Goal: Information Seeking & Learning: Learn about a topic

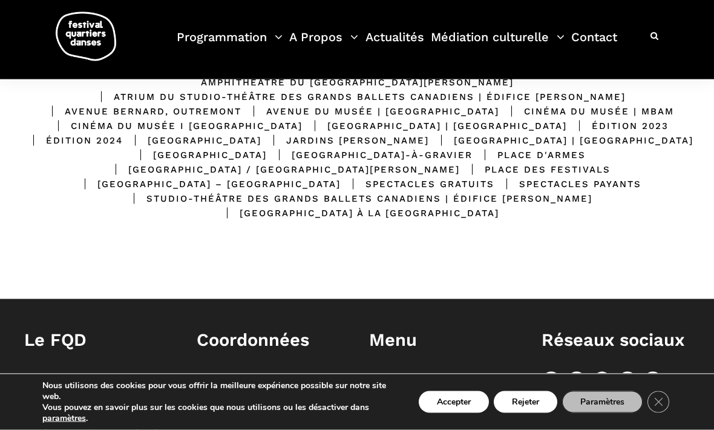
scroll to position [334, 0]
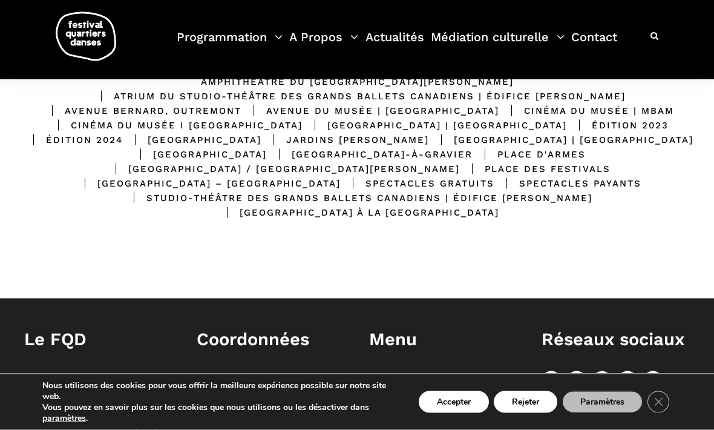
click at [528, 413] on button "Rejeter" at bounding box center [526, 402] width 64 height 22
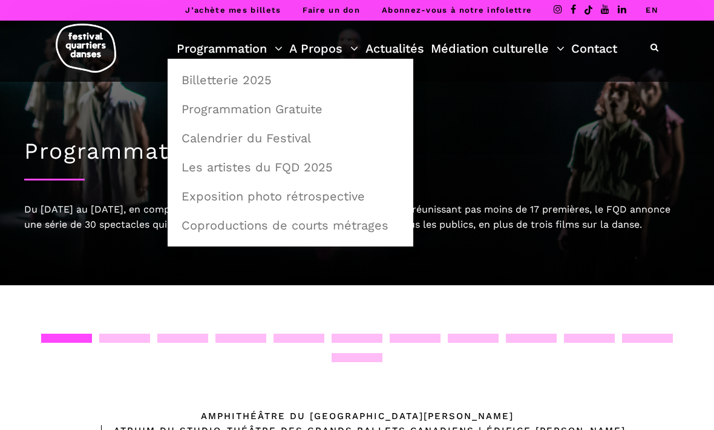
click at [314, 136] on link "Calendrier du Festival" at bounding box center [290, 138] width 232 height 28
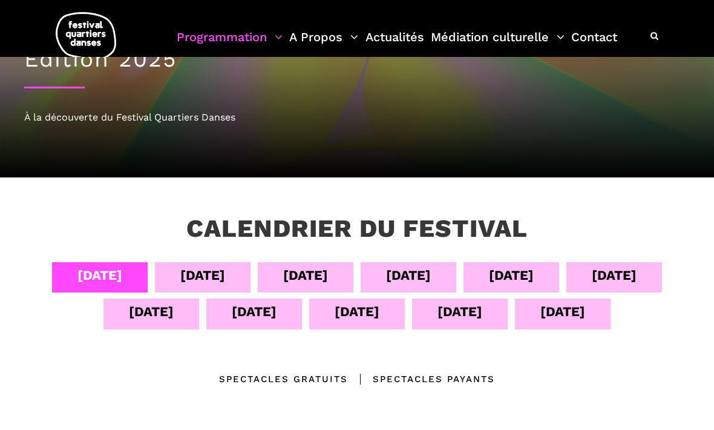
scroll to position [93, 0]
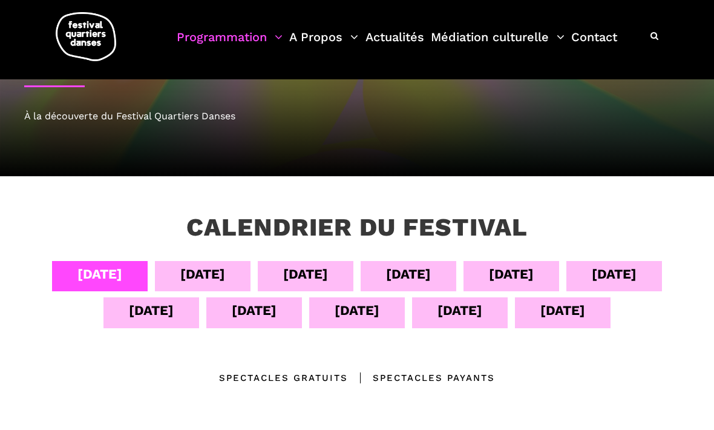
click at [626, 271] on div "[DATE]" at bounding box center [614, 273] width 45 height 21
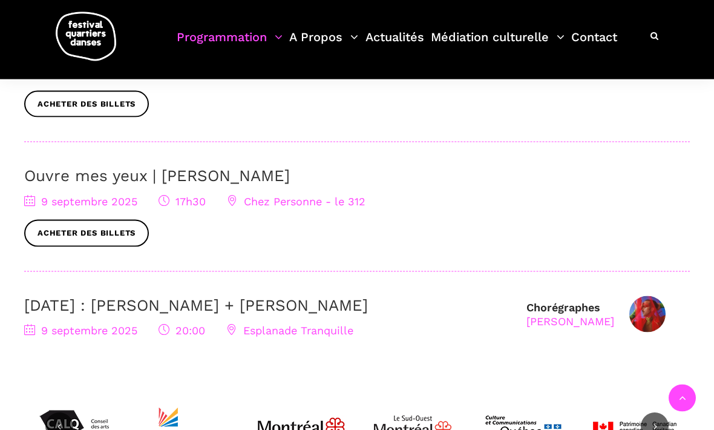
scroll to position [474, 0]
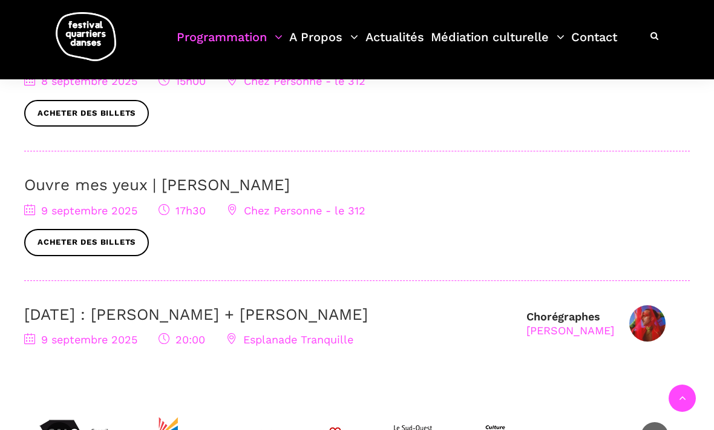
click at [349, 314] on link "[DATE] : [PERSON_NAME] + [PERSON_NAME]" at bounding box center [196, 314] width 344 height 18
